Goal: Task Accomplishment & Management: Use online tool/utility

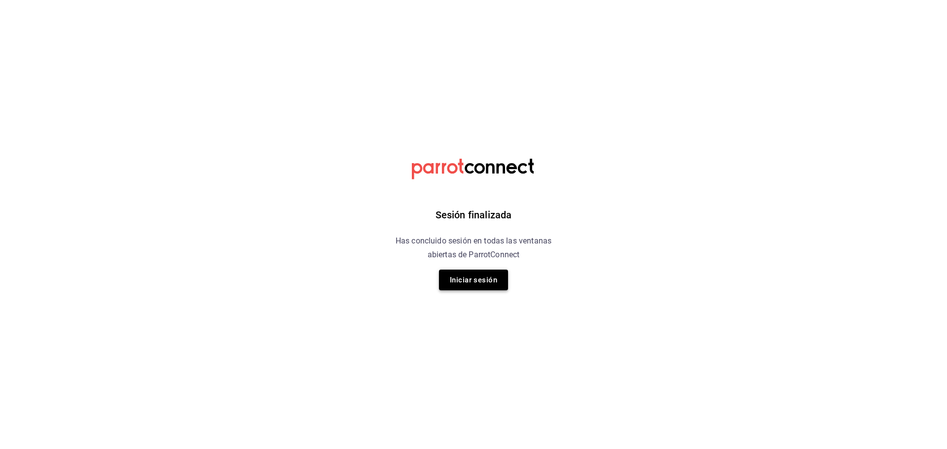
click at [494, 279] on button "Iniciar sesión" at bounding box center [473, 280] width 69 height 21
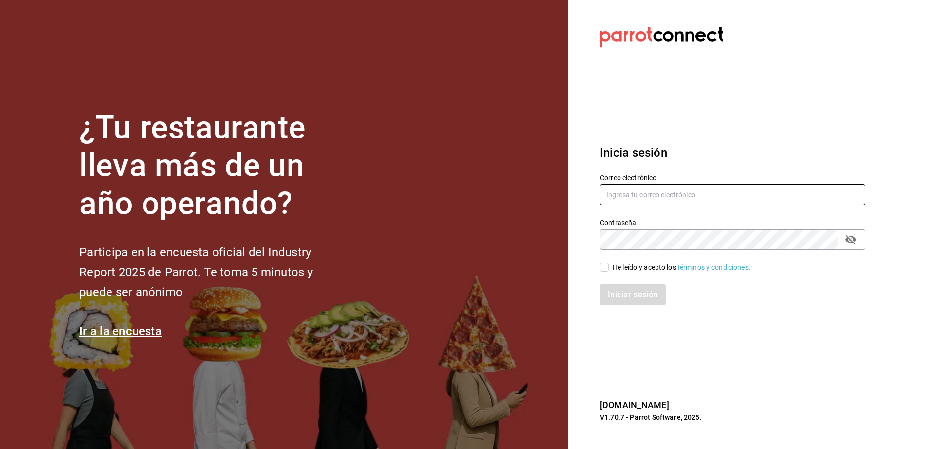
type input "[EMAIL_ADDRESS][DOMAIN_NAME]"
click at [603, 267] on input "He leído y acepto los Términos y condiciones." at bounding box center [604, 267] width 9 height 9
checkbox input "true"
click at [616, 298] on button "Iniciar sesión" at bounding box center [633, 295] width 67 height 21
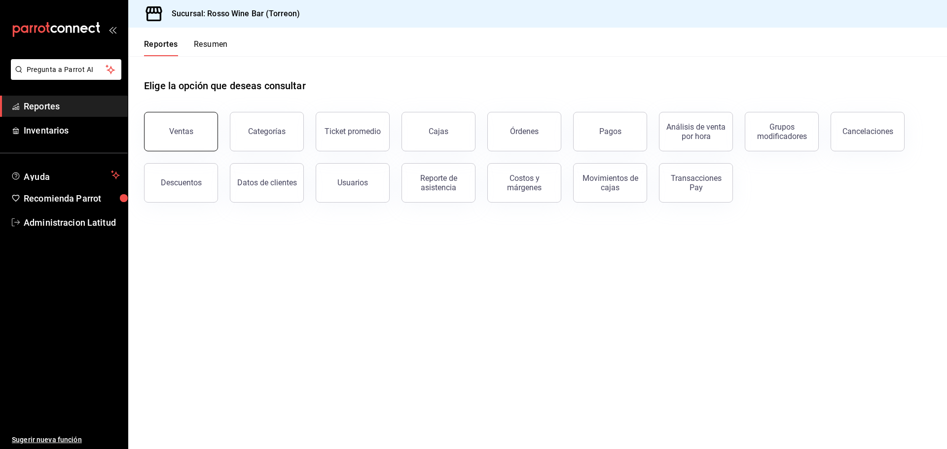
click at [201, 130] on button "Ventas" at bounding box center [181, 131] width 74 height 39
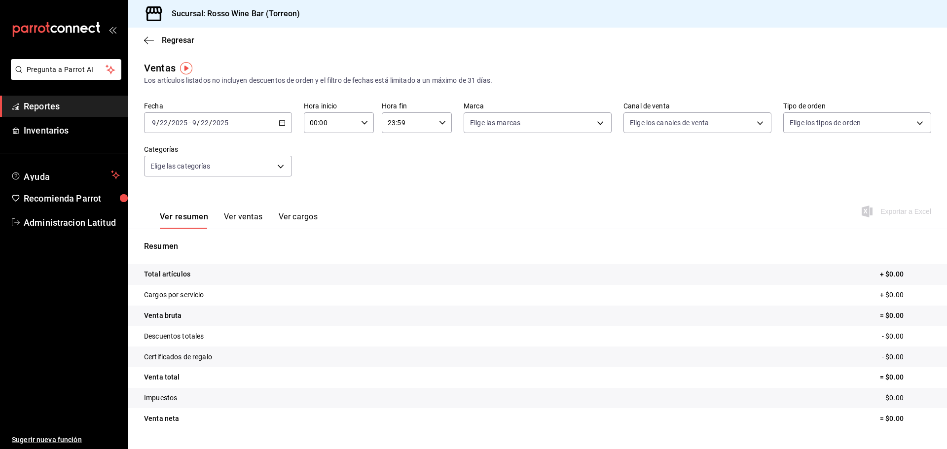
click at [253, 124] on div "2025-09-22 9 / 22 / 2025 - 2025-09-22 9 / 22 / 2025" at bounding box center [218, 122] width 148 height 21
click at [197, 219] on span "Mes actual" at bounding box center [190, 219] width 76 height 10
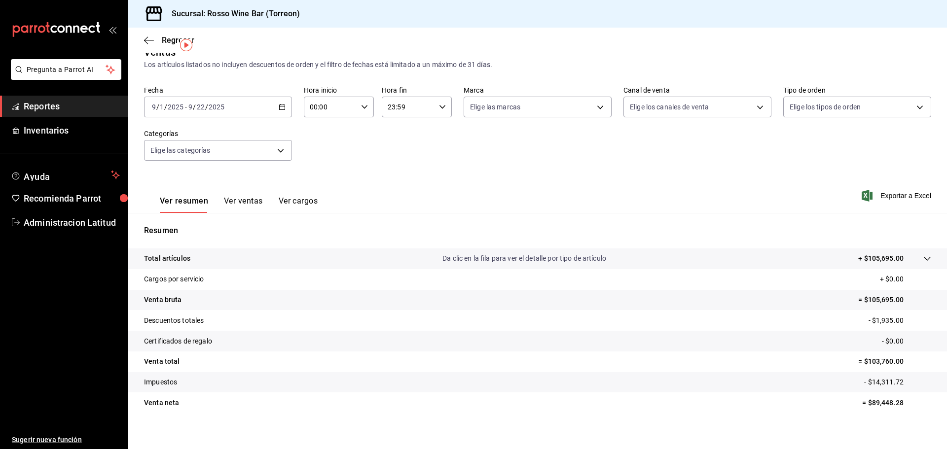
scroll to position [23, 0]
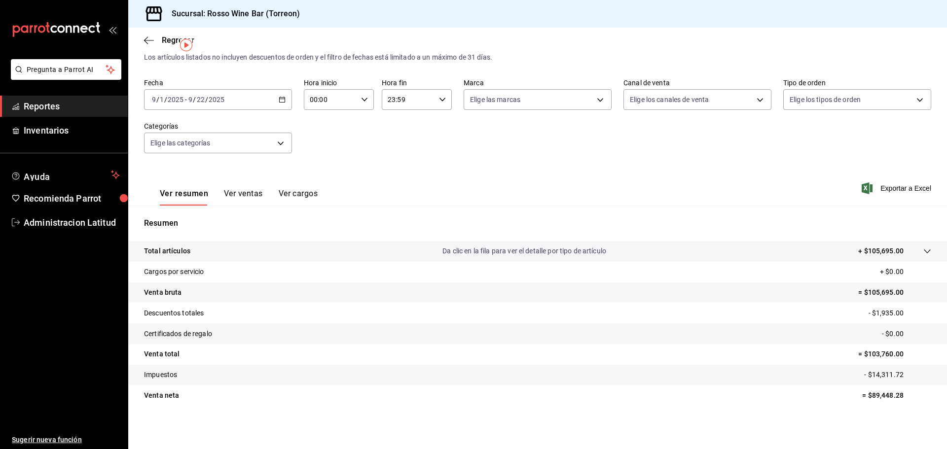
click at [584, 423] on div "Ventas Los artículos listados no incluyen descuentos de orden y el filtro de fe…" at bounding box center [537, 235] width 819 height 396
click at [269, 105] on div "2025-09-01 9 / 1 / 2025 - 2025-09-22 9 / 22 / 2025" at bounding box center [218, 99] width 148 height 21
click at [211, 215] on span "Rango de fechas" at bounding box center [190, 218] width 76 height 10
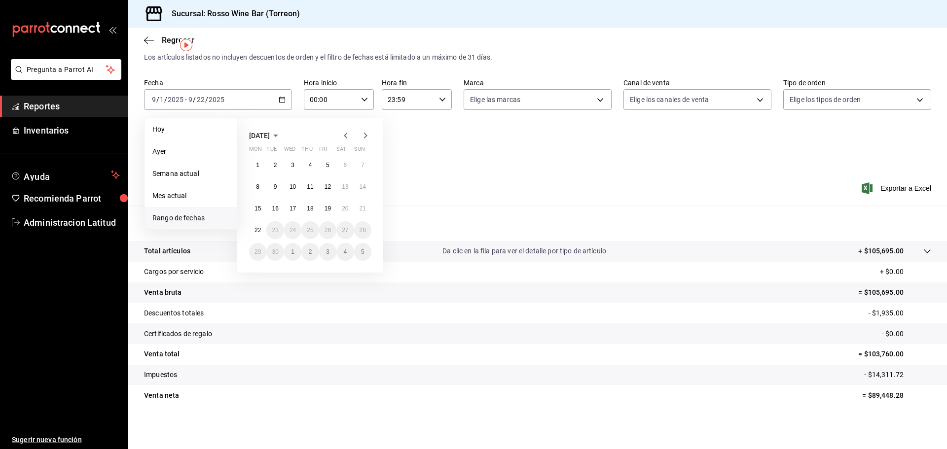
click at [291, 127] on div "September 2025 Mon Tue Wed Thu Fri Sat Sun 1 2 3 4 5 6 7 8 9 10 11 12 13 14 15 …" at bounding box center [310, 195] width 146 height 155
click at [282, 130] on button "September 2025" at bounding box center [265, 136] width 33 height 12
click at [319, 187] on abbr "August" at bounding box center [310, 189] width 18 height 7
click at [330, 169] on button "1" at bounding box center [327, 165] width 17 height 18
click at [358, 252] on button "31" at bounding box center [362, 252] width 17 height 18
